Goal: Register for event/course

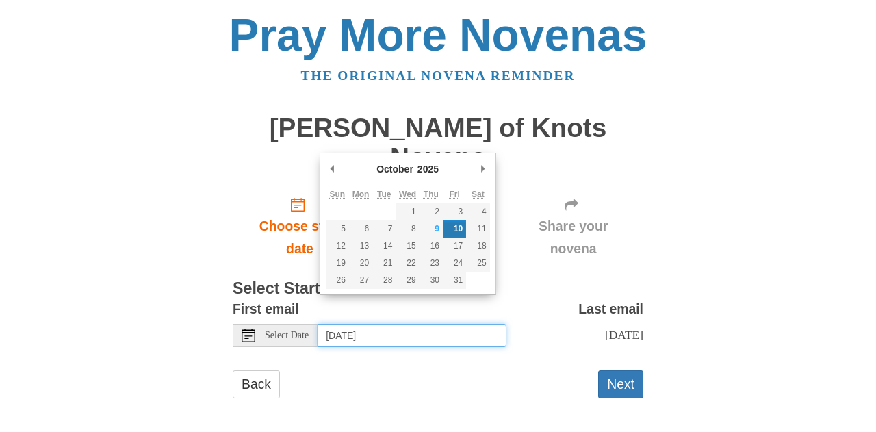
click at [340, 324] on input "Friday, October 10th" at bounding box center [412, 335] width 189 height 23
type input "Thursday, October 9th"
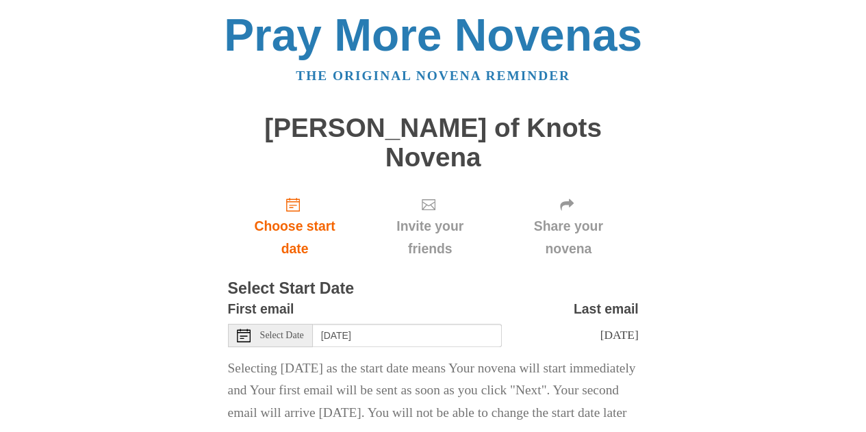
scroll to position [67, 0]
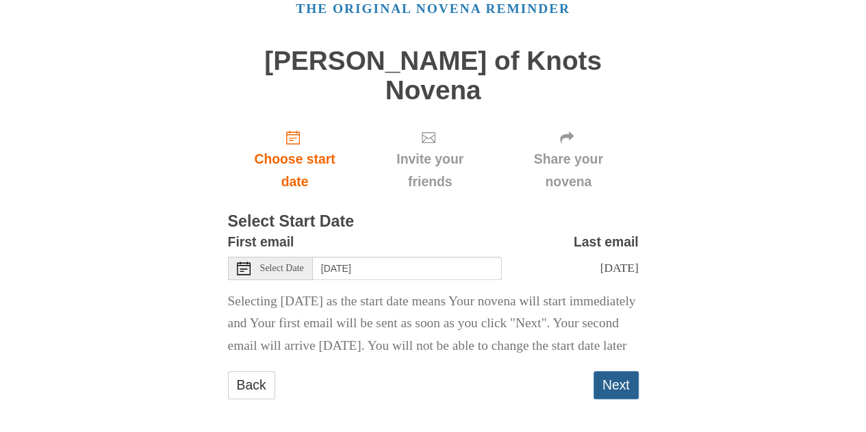
click at [609, 380] on button "Next" at bounding box center [616, 385] width 45 height 28
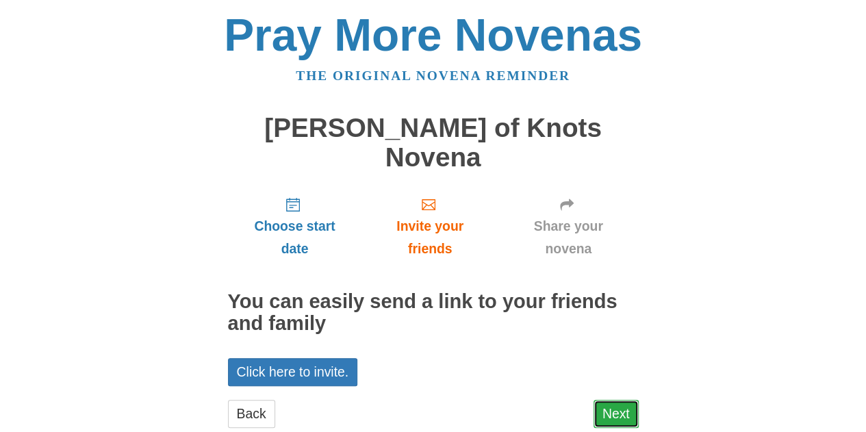
click at [602, 400] on link "Next" at bounding box center [616, 414] width 45 height 28
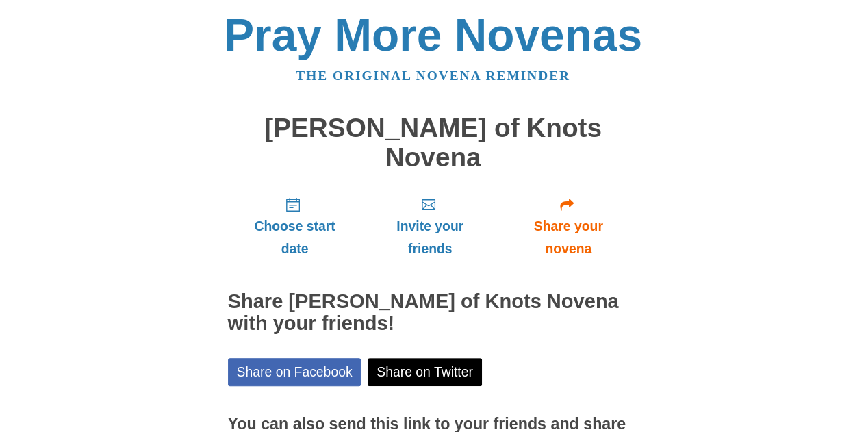
scroll to position [116, 0]
